Goal: Information Seeking & Learning: Understand process/instructions

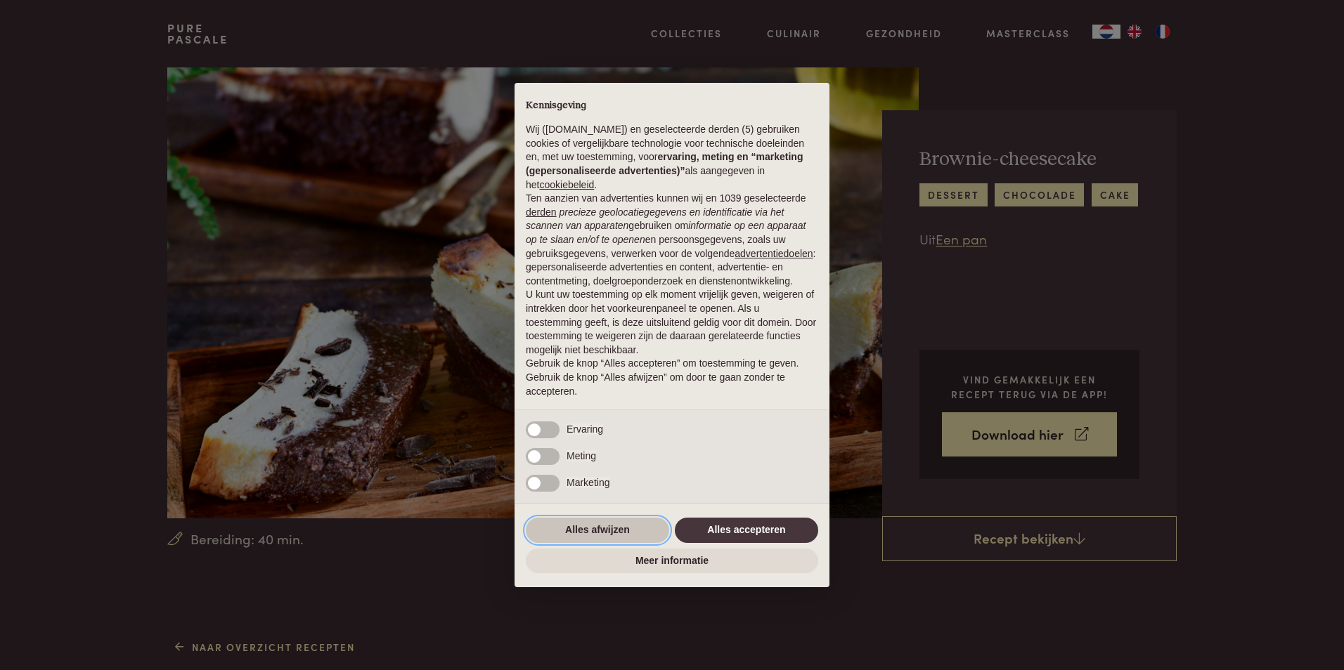
click at [586, 536] on button "Alles afwijzen" at bounding box center [597, 530] width 143 height 25
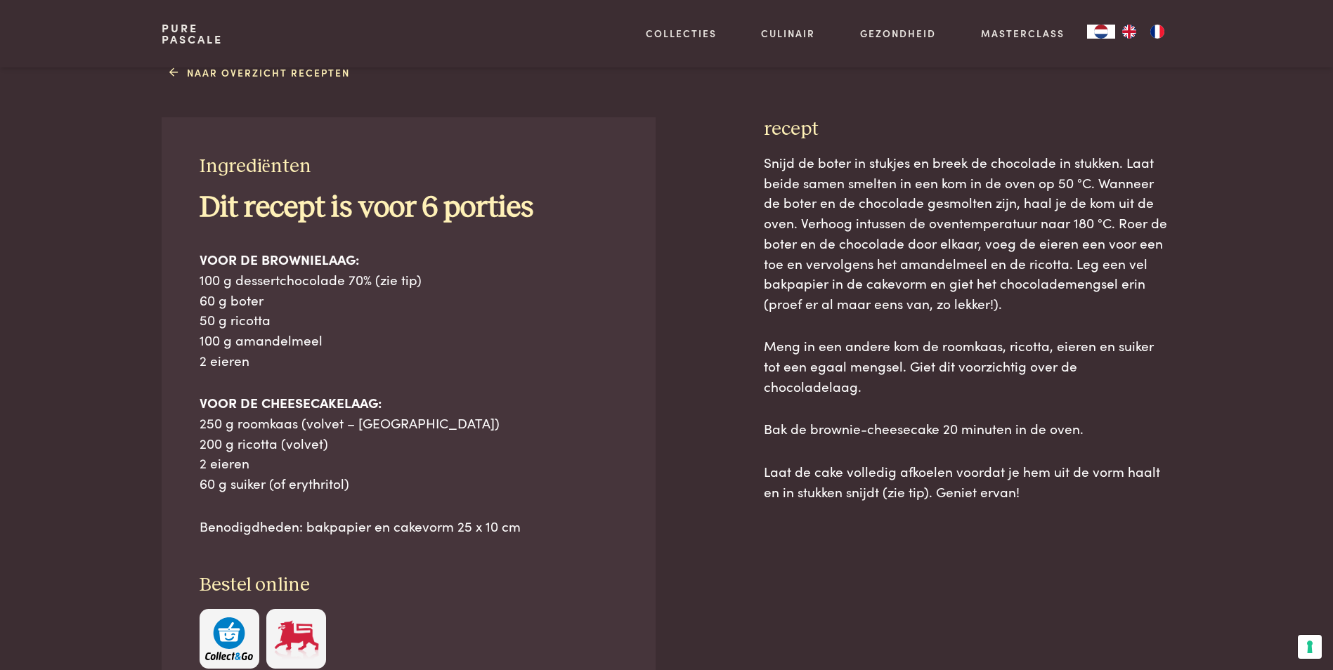
scroll to position [588, 0]
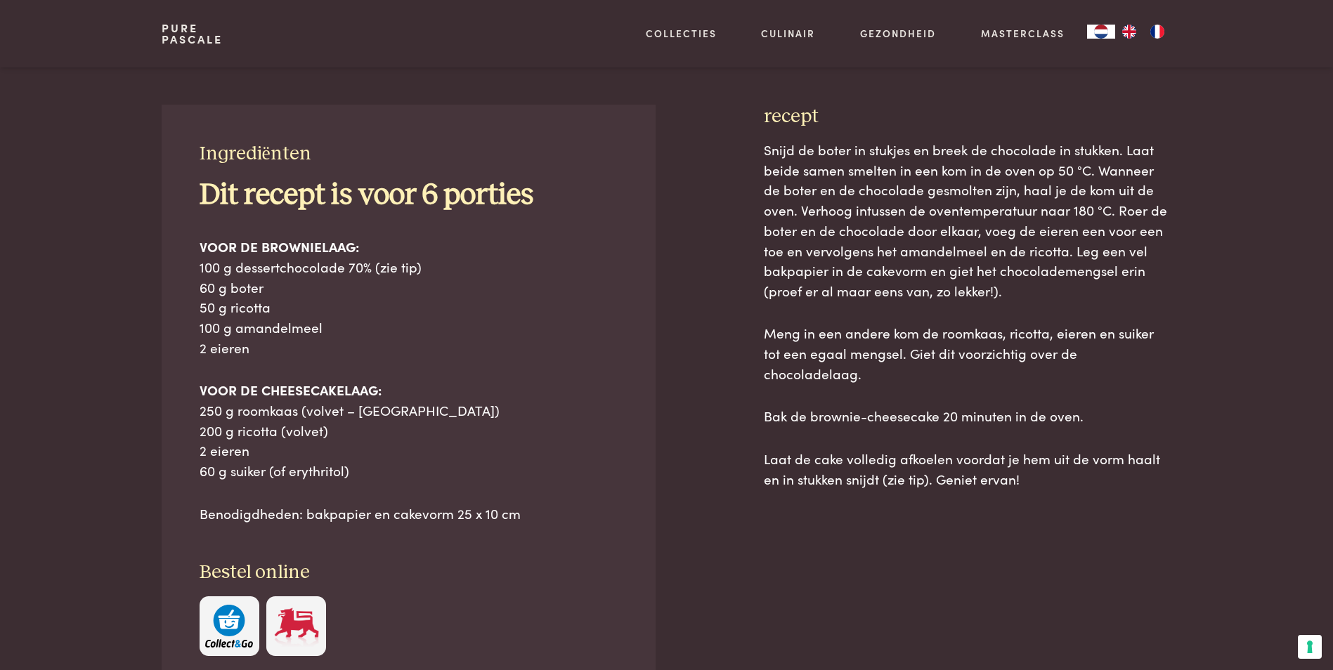
drag, startPoint x: 202, startPoint y: 155, endPoint x: 1027, endPoint y: 481, distance: 887.2
click at [1027, 481] on div "Ingrediënten Dit recept is voor 6 porties VOOR DE BROWNIELAAG: 100 g dessertcho…" at bounding box center [666, 447] width 1009 height 684
copy div "Loremipsumdo Sit ametco ad elit 4 seddoei TEMP IN UTLABOREETD: 295 m aliquaenim…"
click at [712, 212] on div at bounding box center [708, 447] width 63 height 684
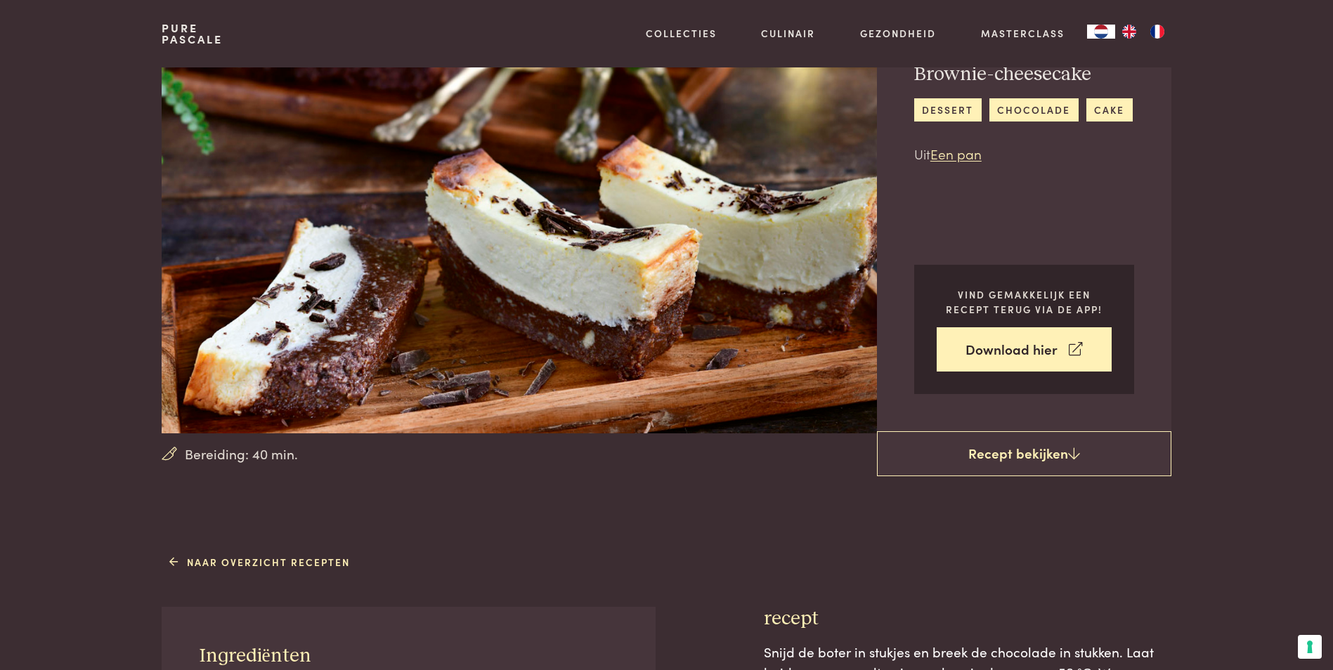
scroll to position [0, 0]
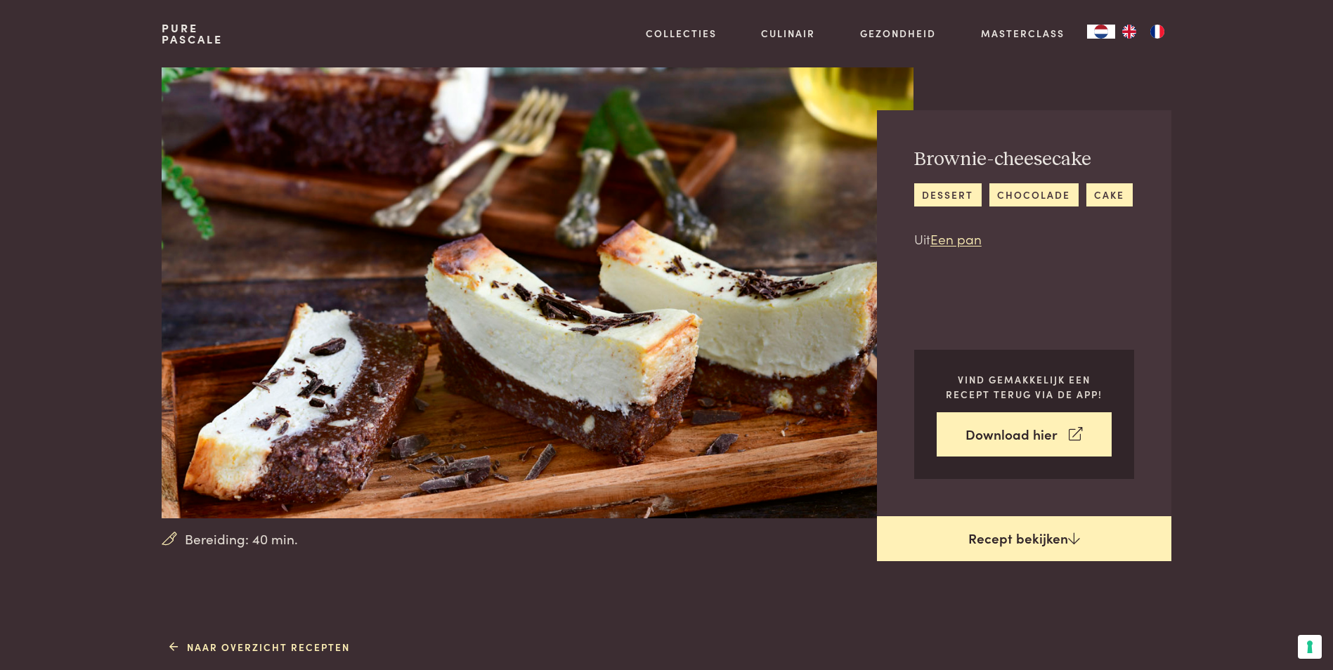
click at [1035, 545] on link "Recept bekijken" at bounding box center [1024, 539] width 294 height 45
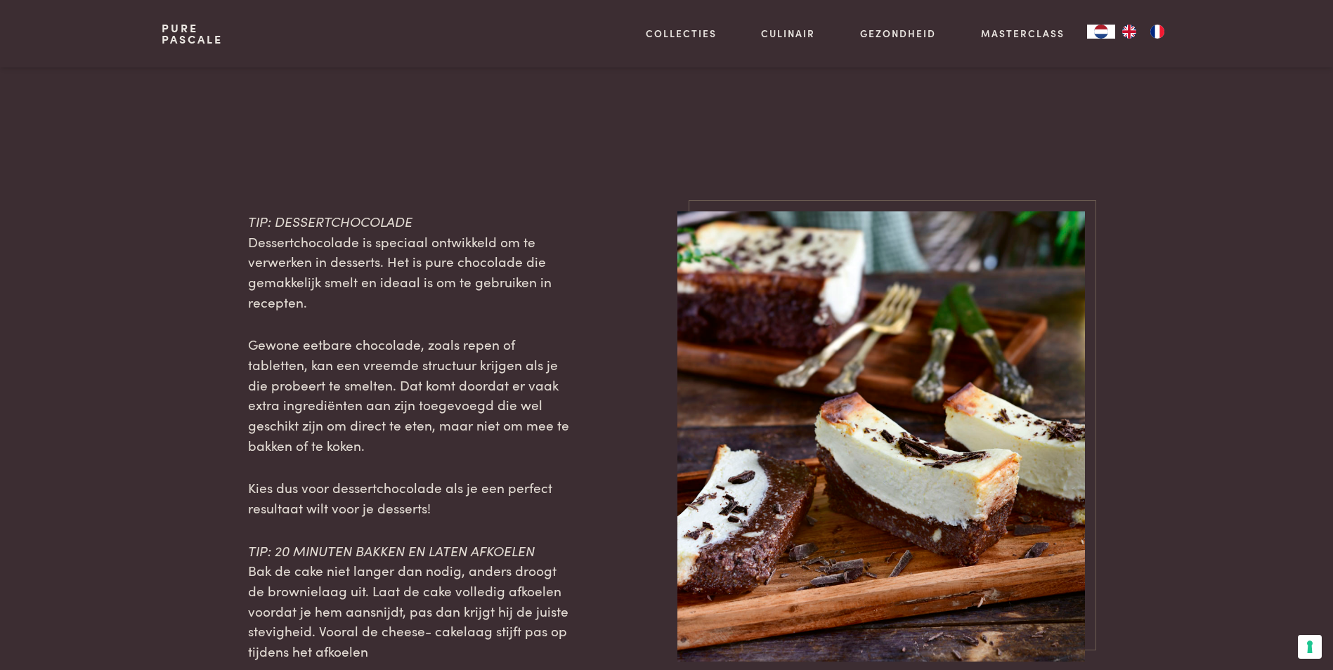
scroll to position [1338, 0]
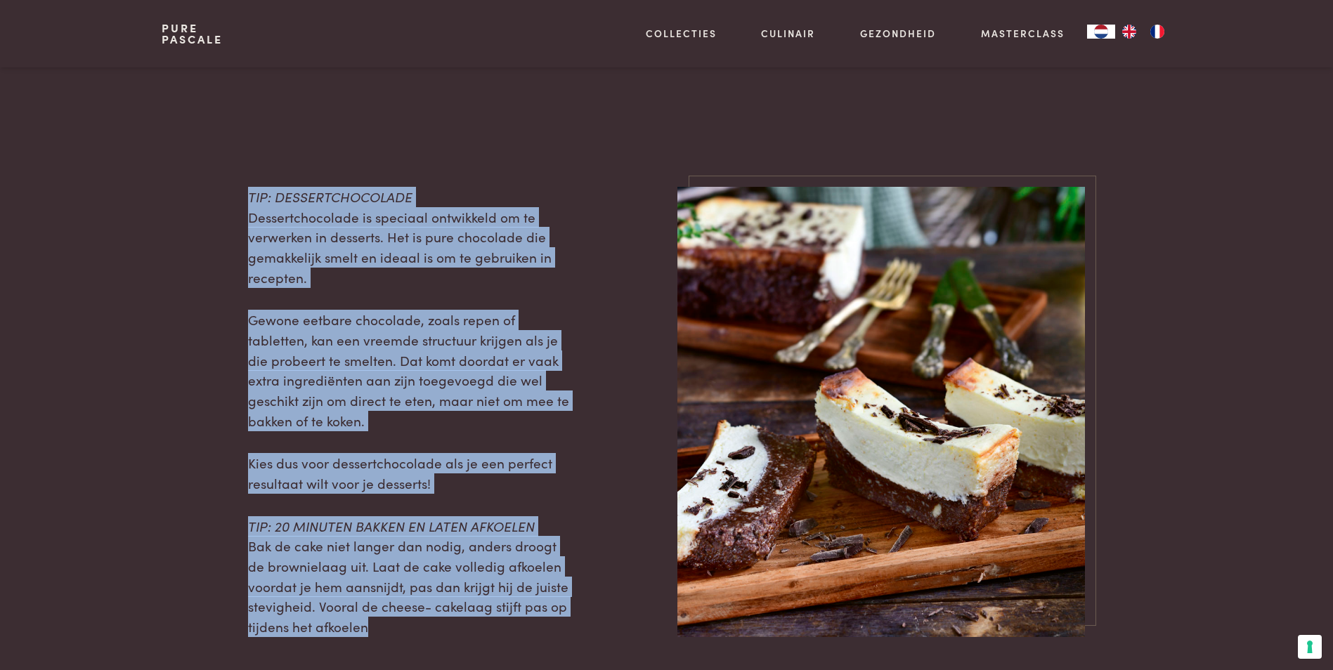
drag, startPoint x: 249, startPoint y: 195, endPoint x: 541, endPoint y: 625, distance: 519.5
click at [541, 625] on div "TIP: DESSERTCHOCOLADE Dessertchocolade is speciaal ontwikkeld om te verwerken i…" at bounding box center [409, 412] width 322 height 450
copy div "TIP: DESSERTCHOCOLADE Dessertchocolade is speciaal ontwikkeld om te verwerken i…"
